Goal: Find specific fact: Find specific page/section

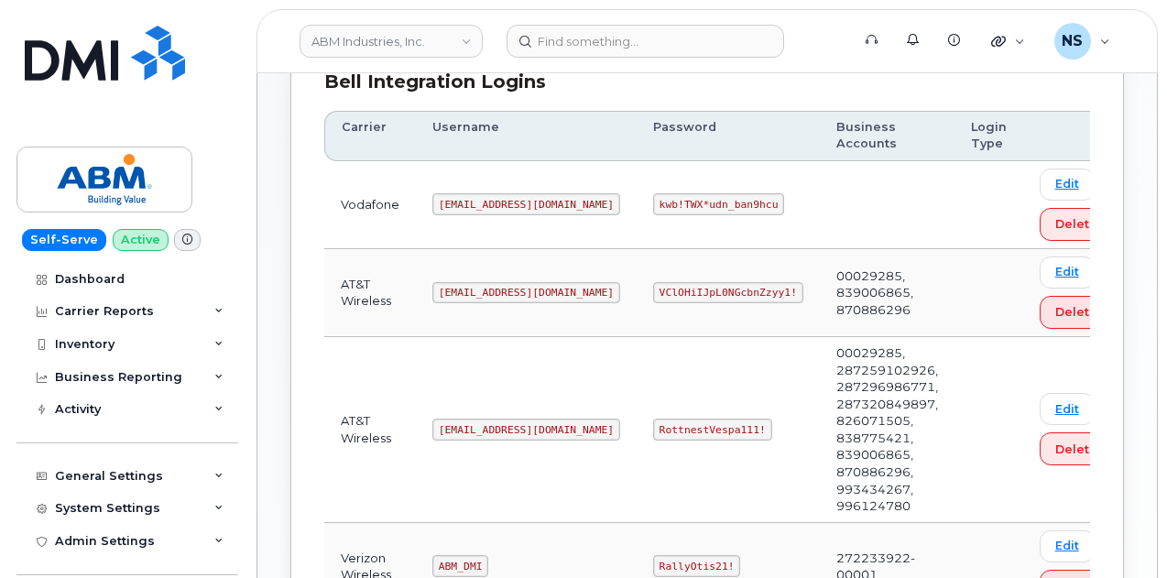
scroll to position [366, 0]
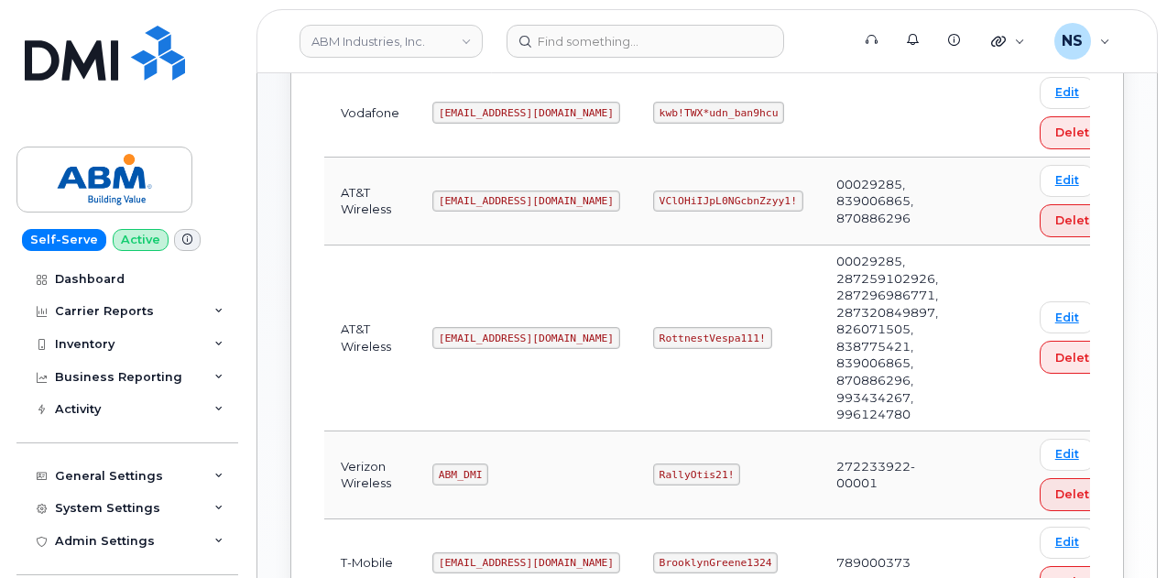
click at [458, 343] on td "[EMAIL_ADDRESS][DOMAIN_NAME]" at bounding box center [526, 338] width 221 height 186
click at [459, 340] on code "[EMAIL_ADDRESS][DOMAIN_NAME]" at bounding box center [526, 338] width 188 height 22
click at [483, 305] on td "[EMAIL_ADDRESS][DOMAIN_NAME]" at bounding box center [526, 338] width 221 height 186
click at [470, 329] on code "[EMAIL_ADDRESS][DOMAIN_NAME]" at bounding box center [526, 338] width 188 height 22
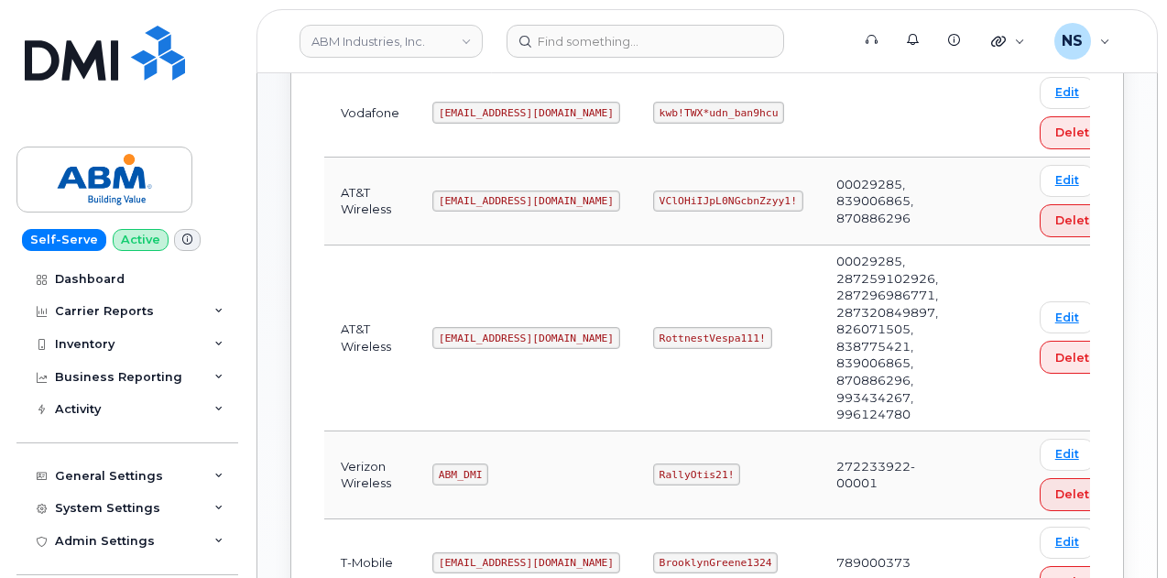
click at [469, 331] on code "[EMAIL_ADDRESS][DOMAIN_NAME]" at bounding box center [526, 338] width 188 height 22
copy code "[EMAIL_ADDRESS][DOMAIN_NAME]"
click at [636, 311] on td "RottnestVespa111!" at bounding box center [727, 338] width 183 height 186
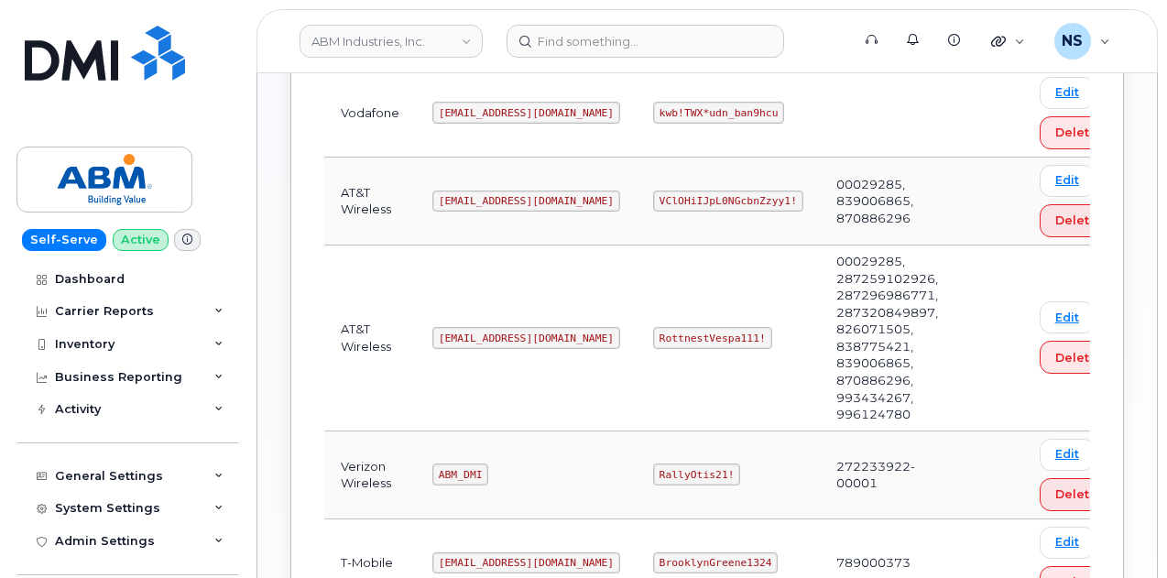
click at [653, 327] on code "RottnestVespa111!" at bounding box center [712, 338] width 119 height 22
copy code "RottnestVespa111!"
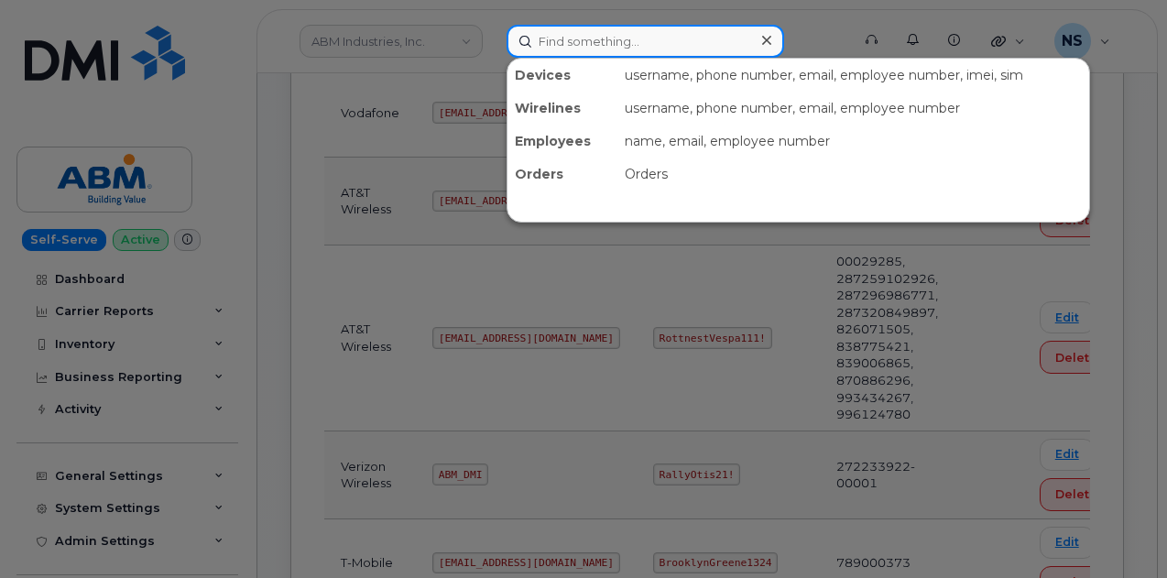
click at [597, 49] on input at bounding box center [644, 41] width 277 height 33
paste input "9492582287"
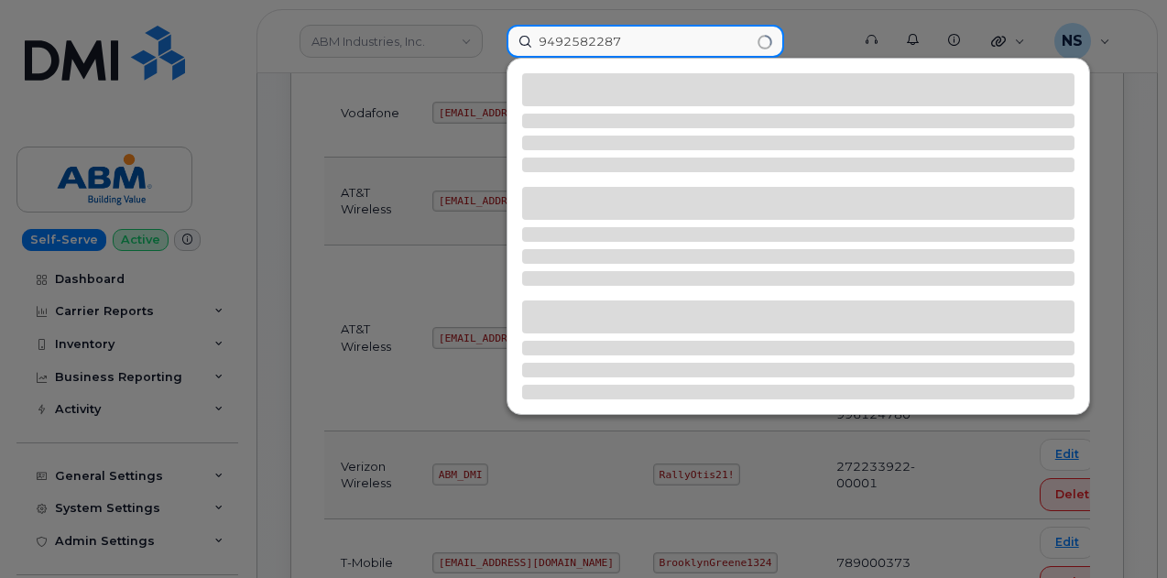
type input "9492582287"
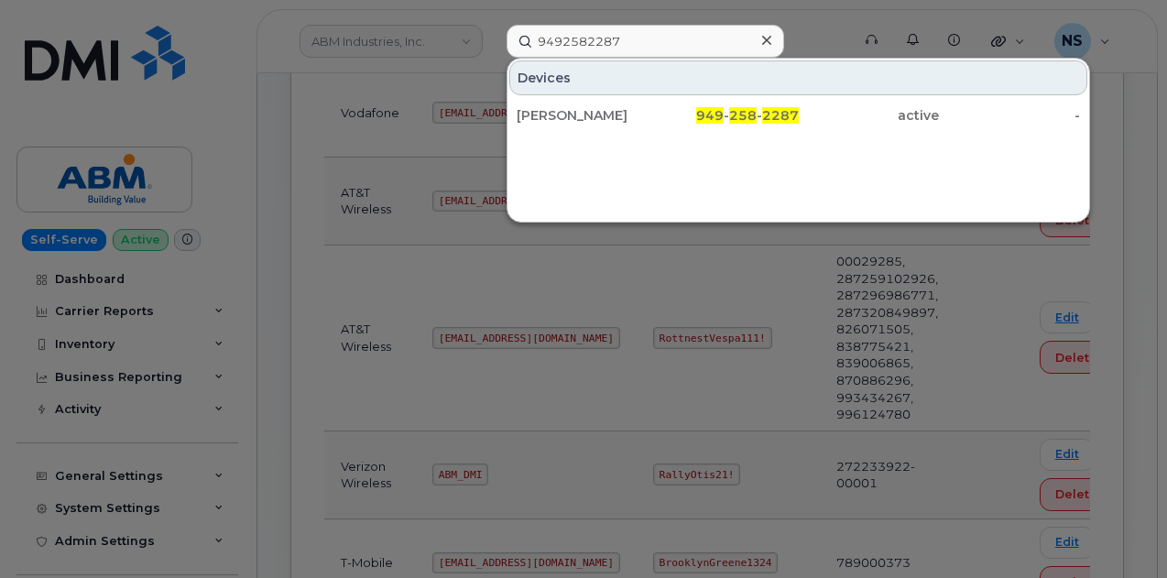
drag, startPoint x: 591, startPoint y: 116, endPoint x: 661, endPoint y: 12, distance: 126.0
click at [590, 116] on div "[PERSON_NAME]" at bounding box center [586, 115] width 141 height 18
